Goal: Use online tool/utility: Utilize a website feature to perform a specific function

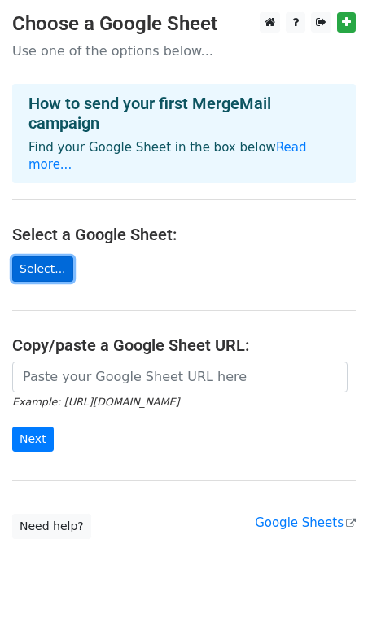
click at [41, 257] on link "Select..." at bounding box center [42, 269] width 61 height 25
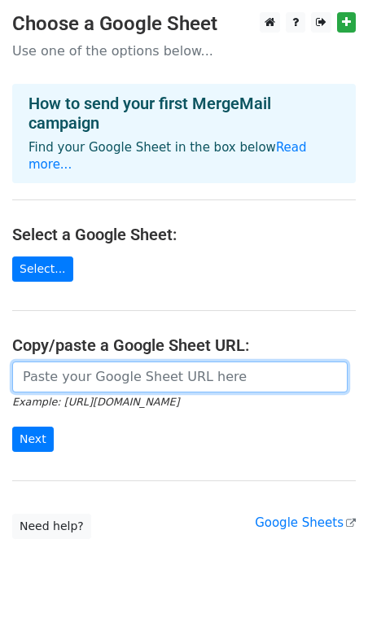
click at [36, 362] on input "url" at bounding box center [180, 377] width 336 height 31
paste input "https://docs.google.com/spreadsheets/d/1JAAoT7EVfGlLUPA9gKYXVG6cCmtei4UqToEj5jJ…"
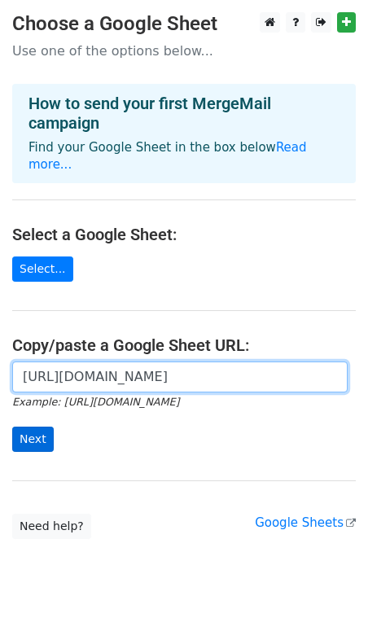
type input "https://docs.google.com/spreadsheets/d/1JAAoT7EVfGlLUPA9gKYXVG6cCmtei4UqToEj5jJ…"
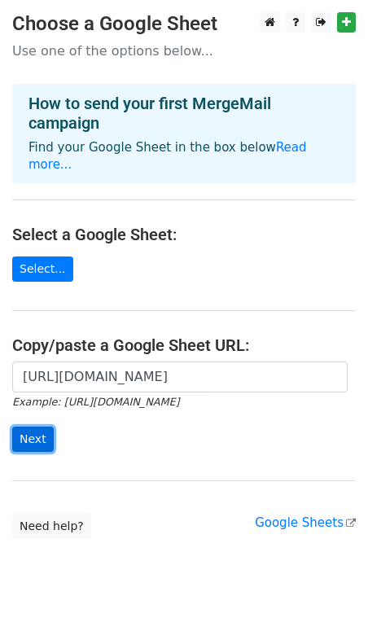
scroll to position [0, 0]
click at [33, 427] on input "Next" at bounding box center [33, 439] width 42 height 25
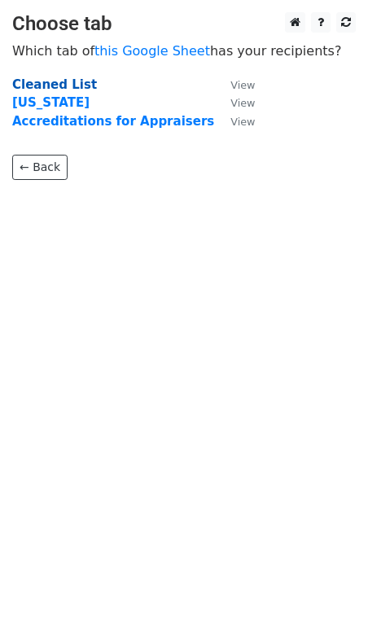
click at [33, 86] on strong "Cleaned List" at bounding box center [54, 84] width 85 height 15
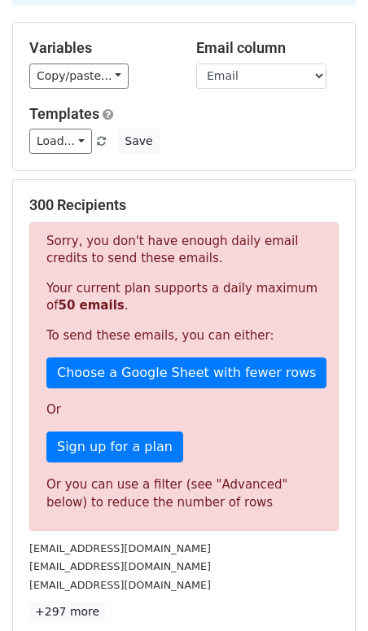
scroll to position [143, 0]
